Goal: Task Accomplishment & Management: Use online tool/utility

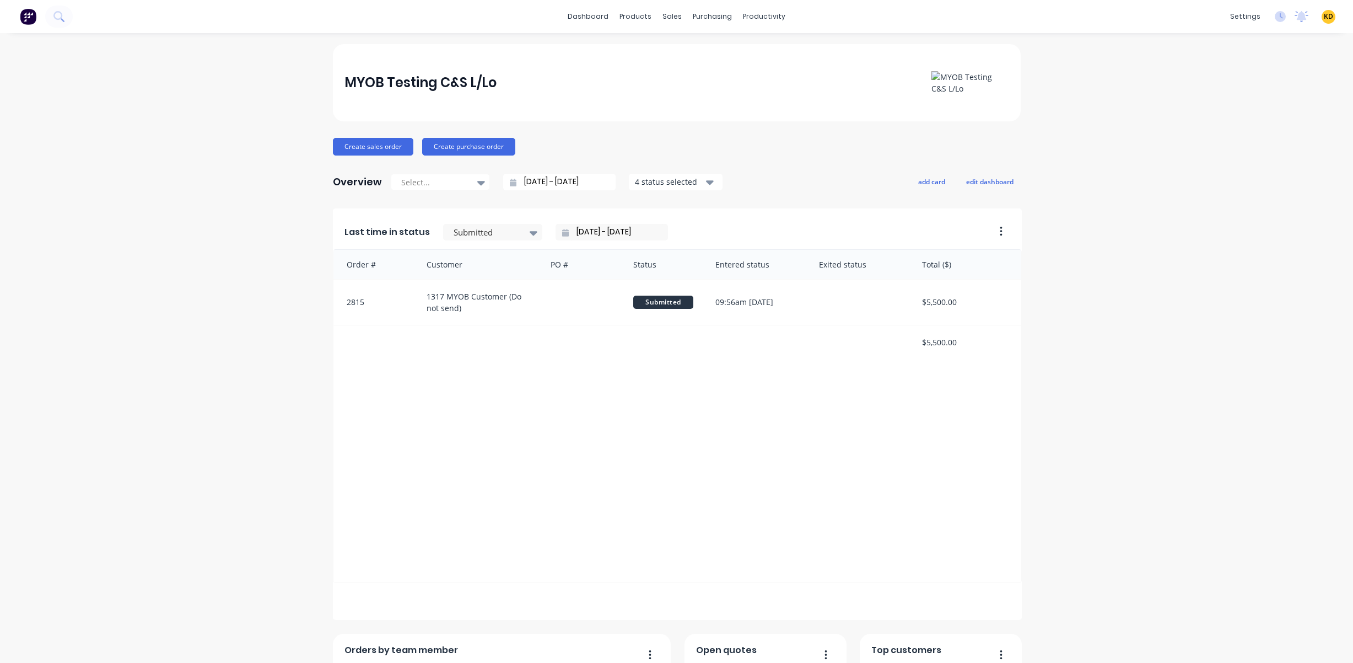
click at [213, 346] on div "MYOB Testing C&S L/Lo Create sales order Create purchase order Overview Select.…" at bounding box center [676, 473] width 1353 height 859
click at [1239, 327] on div "MYOB Testing C&S L/Lo Create sales order Create purchase order Overview Select.…" at bounding box center [676, 473] width 1353 height 859
click at [1082, 369] on div "MYOB Testing C&S L/Lo Create sales order Create purchase order Overview Select.…" at bounding box center [676, 473] width 1353 height 859
click at [183, 260] on div "MYOB Testing C&S L/Lo Create sales order Create purchase order Overview Select.…" at bounding box center [676, 473] width 1353 height 859
click at [241, 257] on div "MYOB Testing C&S L/Lo Create sales order Create purchase order Overview Select.…" at bounding box center [676, 473] width 1353 height 859
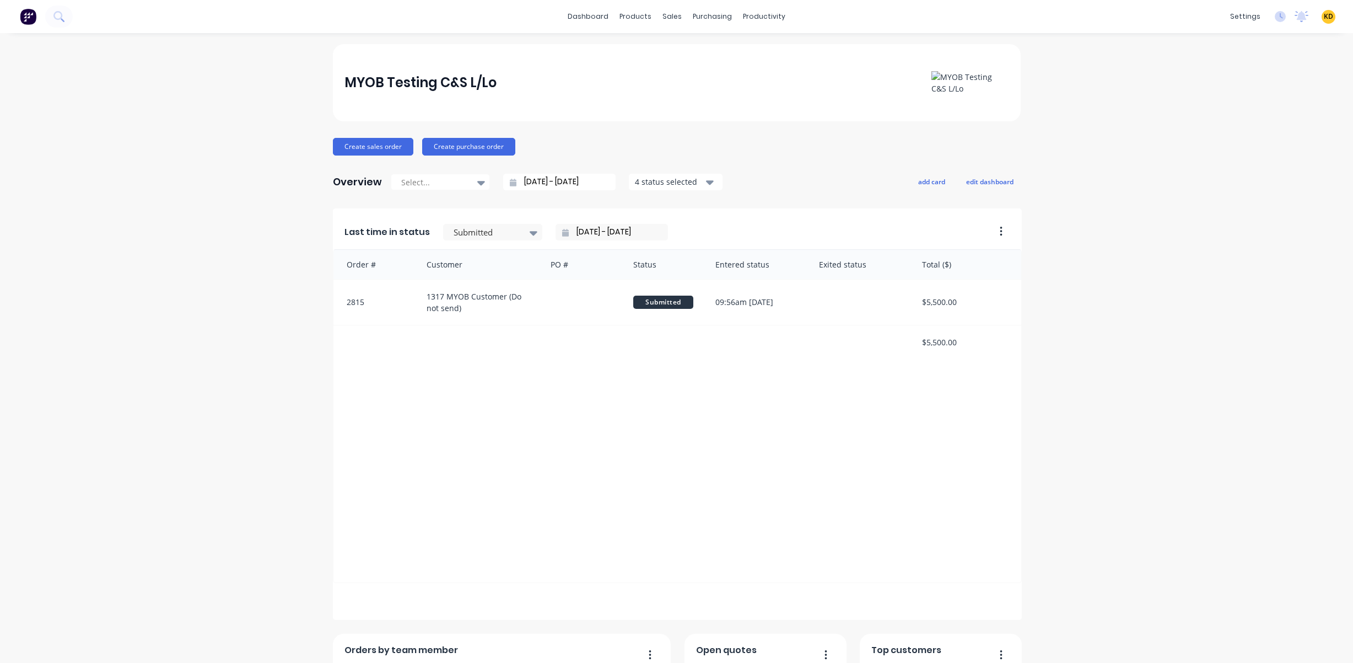
click at [1072, 244] on div "MYOB Testing C&S L/Lo Create sales order Create purchase order Overview Select.…" at bounding box center [676, 473] width 1353 height 859
click at [1115, 285] on div "MYOB Testing C&S L/Lo Create sales order Create purchase order Overview Select.…" at bounding box center [676, 473] width 1353 height 859
click at [1167, 236] on div "MYOB Testing C&S L/Lo Create sales order Create purchase order Overview Select.…" at bounding box center [676, 473] width 1353 height 859
click at [1149, 325] on div "MYOB Testing C&S L/Lo Create sales order Create purchase order Overview Select.…" at bounding box center [676, 473] width 1353 height 859
click at [701, 62] on link "Sales Orders" at bounding box center [726, 52] width 146 height 22
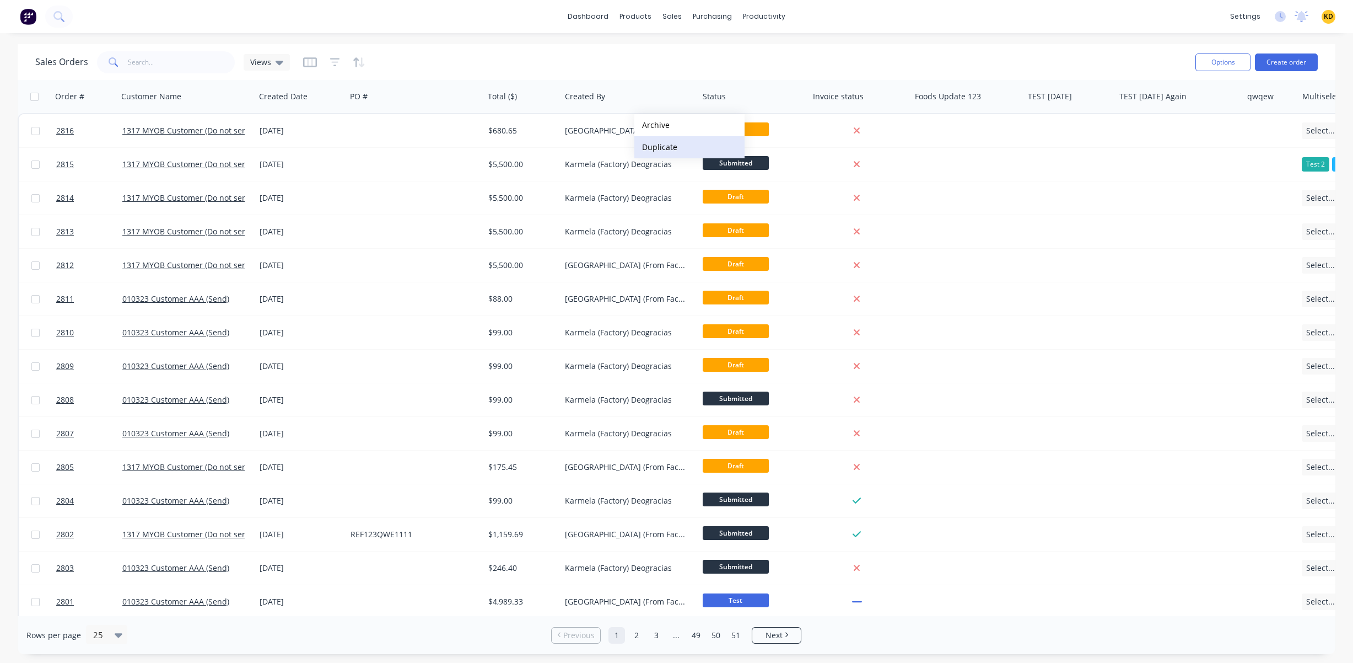
click at [666, 145] on button "Duplicate" at bounding box center [690, 147] width 110 height 22
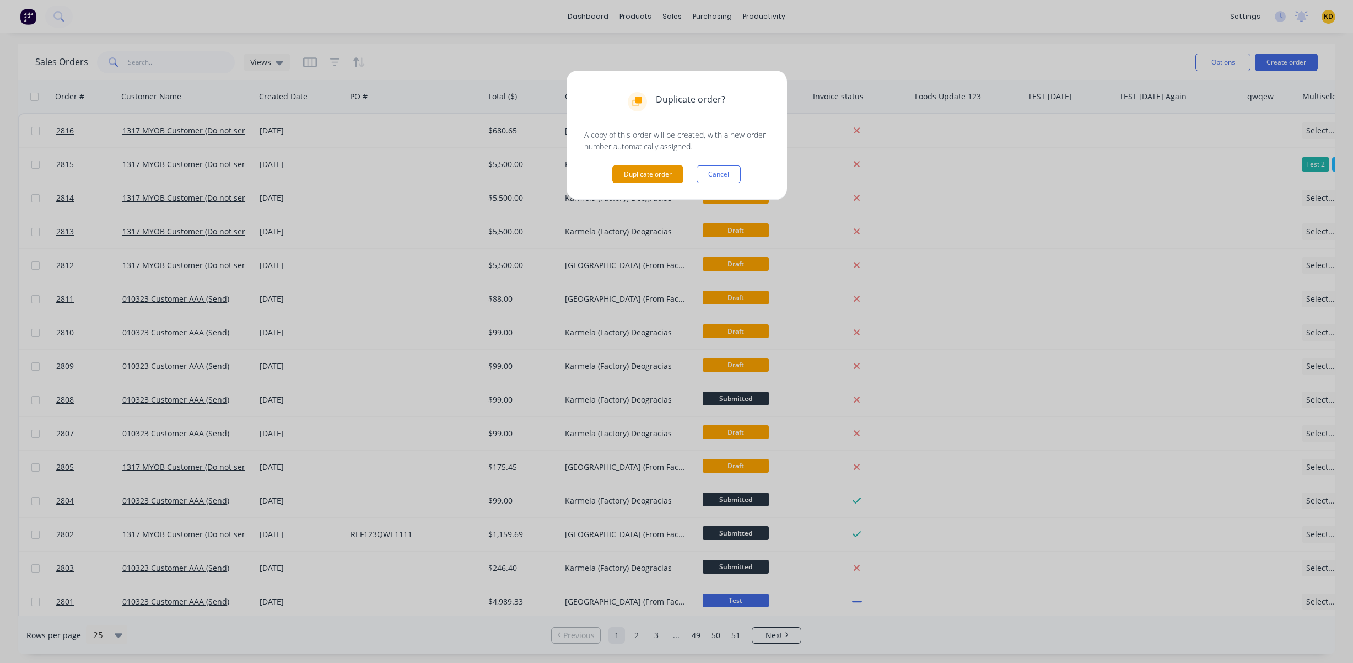
click at [663, 171] on button "Duplicate order" at bounding box center [648, 174] width 71 height 18
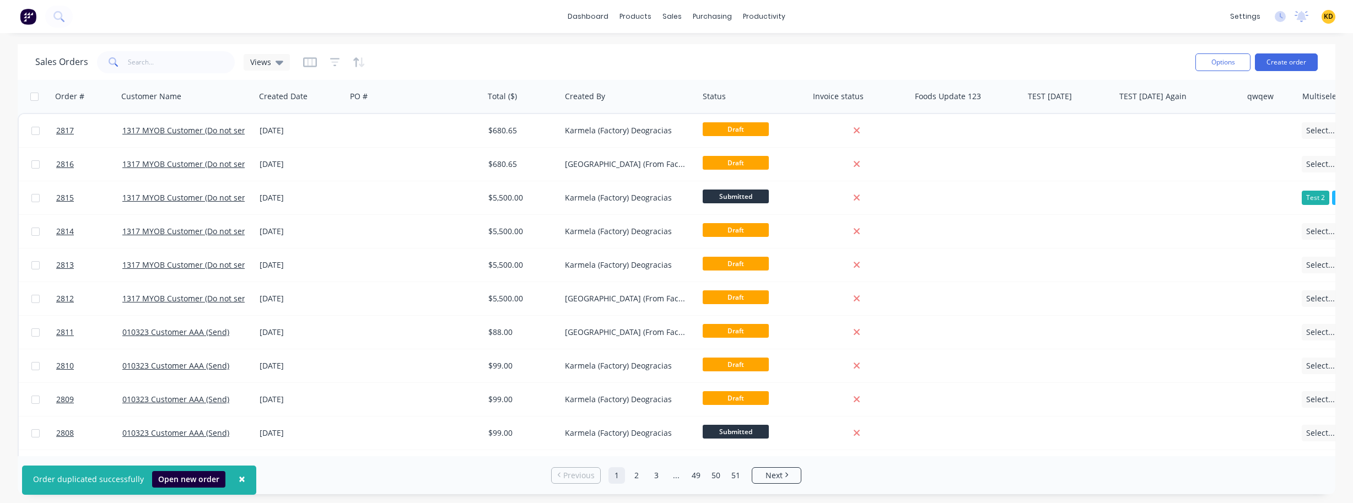
click at [97, 489] on div "Rows per page 25 Previous 1 2 3 ... 49 50 51 Next" at bounding box center [677, 475] width 1318 height 38
